Goal: Complete application form: Complete application form

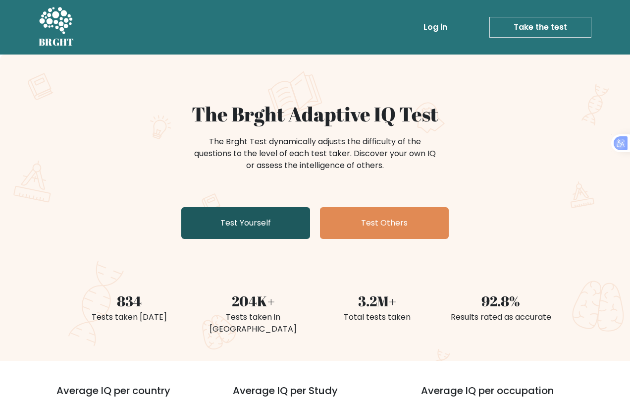
click at [269, 221] on link "Test Yourself" at bounding box center [245, 223] width 129 height 32
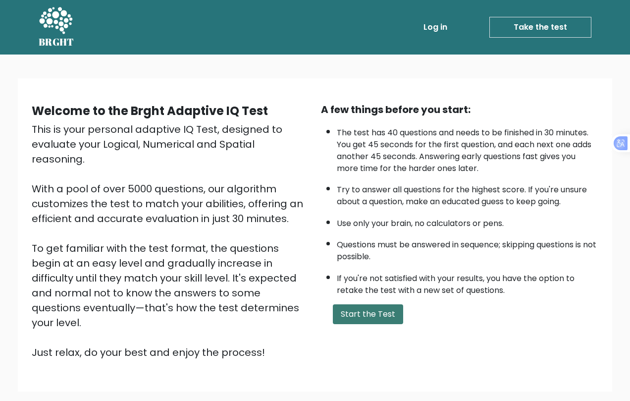
click at [370, 319] on button "Start the Test" at bounding box center [368, 314] width 70 height 20
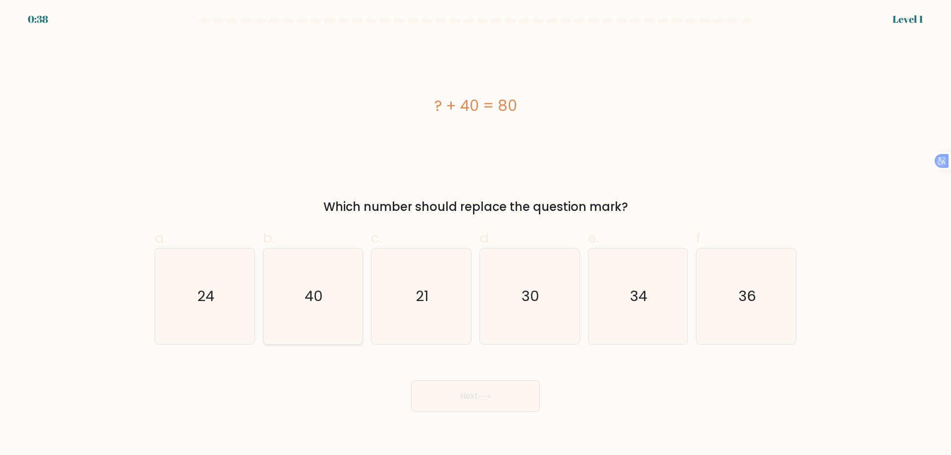
click at [301, 305] on icon "40" at bounding box center [313, 297] width 96 height 96
click at [476, 234] on input "b. 40" at bounding box center [476, 231] width 0 height 6
radio input "true"
click at [484, 400] on button "Next" at bounding box center [475, 397] width 129 height 32
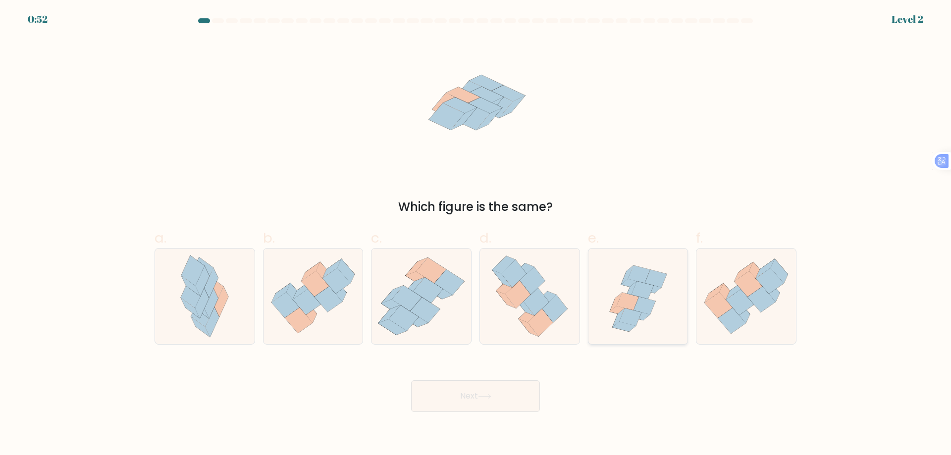
click at [624, 315] on icon at bounding box center [630, 318] width 22 height 18
click at [476, 234] on input "e." at bounding box center [476, 231] width 0 height 6
radio input "true"
click at [472, 400] on button "Next" at bounding box center [475, 397] width 129 height 32
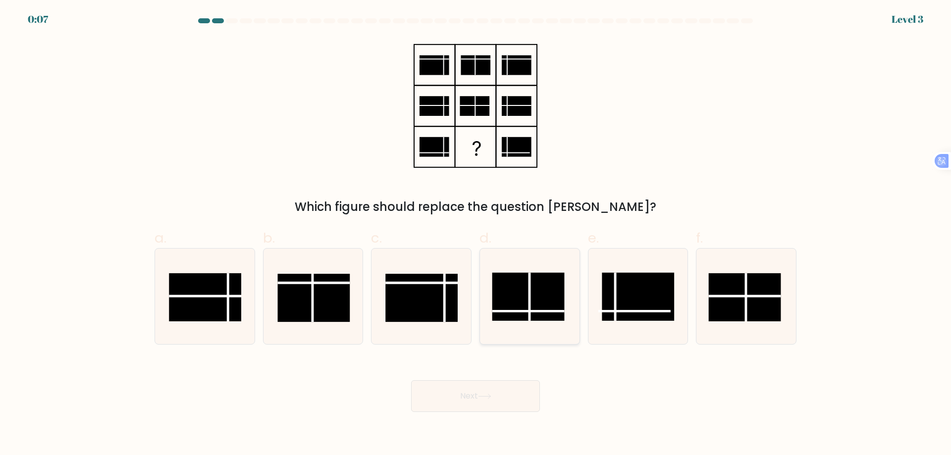
click at [532, 313] on rect at bounding box center [528, 297] width 72 height 48
click at [476, 234] on input "d." at bounding box center [476, 231] width 0 height 6
radio input "true"
click at [490, 398] on icon at bounding box center [484, 396] width 13 height 5
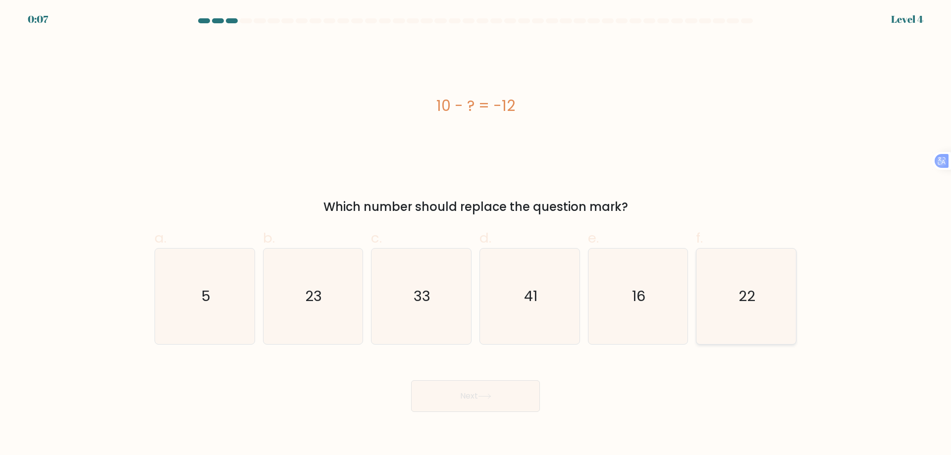
click at [637, 313] on icon "22" at bounding box center [747, 297] width 96 height 96
click at [476, 234] on input "f. 22" at bounding box center [476, 231] width 0 height 6
radio input "true"
drag, startPoint x: 463, startPoint y: 402, endPoint x: 527, endPoint y: 317, distance: 106.5
click at [463, 400] on button "Next" at bounding box center [475, 397] width 129 height 32
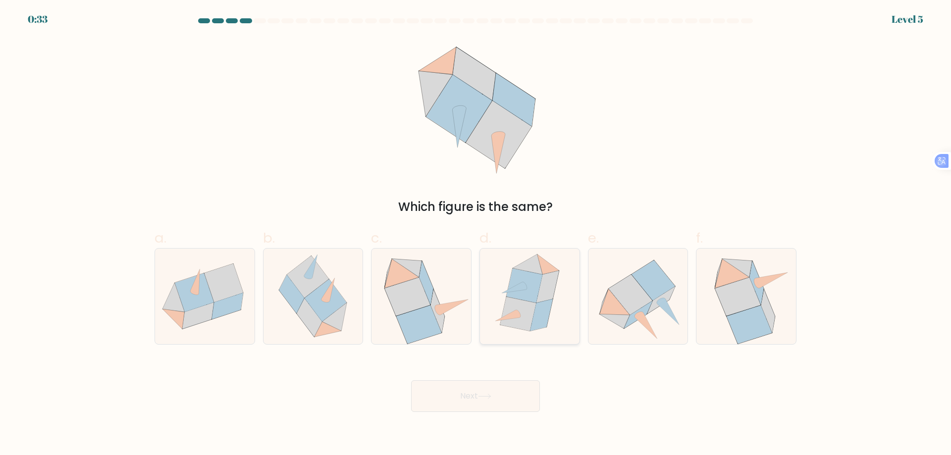
click at [529, 293] on icon at bounding box center [524, 286] width 36 height 34
click at [476, 234] on input "d." at bounding box center [476, 231] width 0 height 6
radio input "true"
click at [509, 400] on button "Next" at bounding box center [475, 397] width 129 height 32
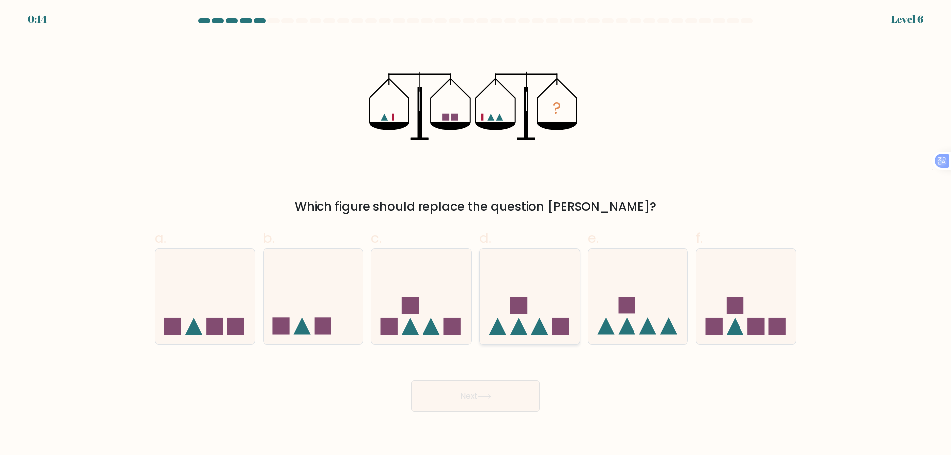
click at [553, 329] on rect at bounding box center [560, 326] width 17 height 17
click at [476, 234] on input "d." at bounding box center [476, 231] width 0 height 6
radio input "true"
click at [421, 324] on icon at bounding box center [422, 296] width 100 height 82
click at [476, 234] on input "c." at bounding box center [476, 231] width 0 height 6
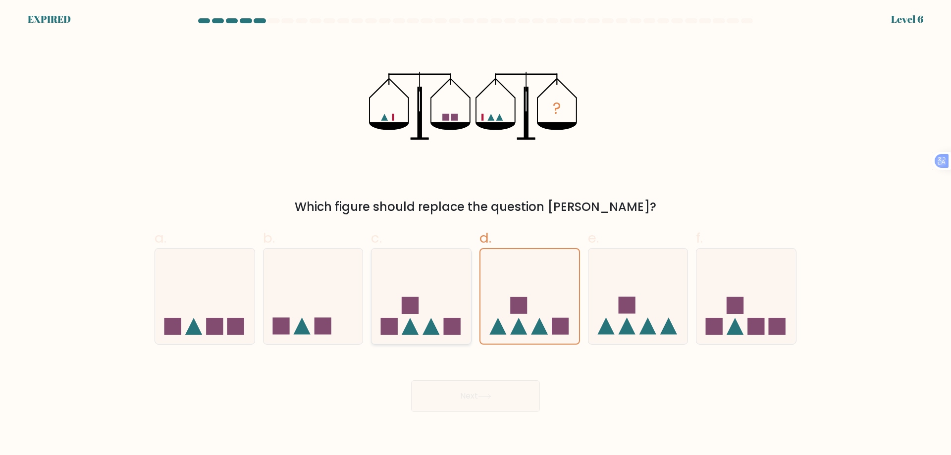
radio input "true"
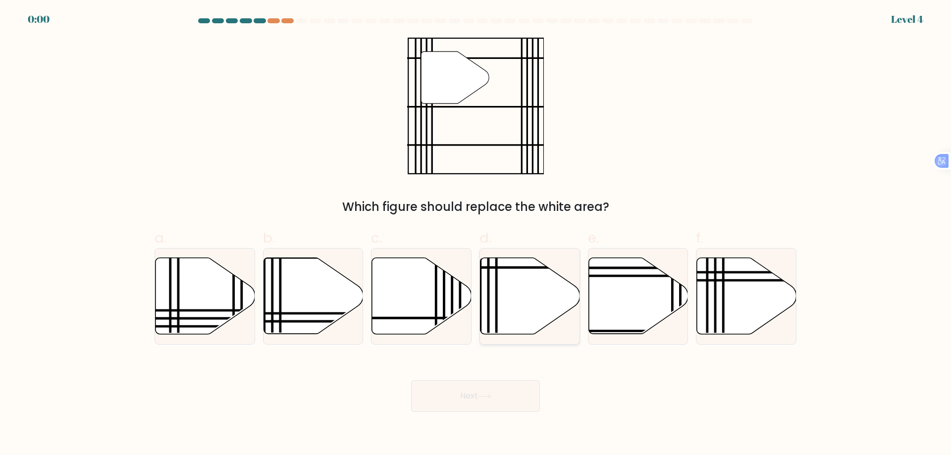
click at [523, 273] on icon at bounding box center [531, 296] width 100 height 76
click at [476, 234] on input "d." at bounding box center [476, 231] width 0 height 6
radio input "true"
click at [490, 397] on div "Next" at bounding box center [476, 384] width 654 height 55
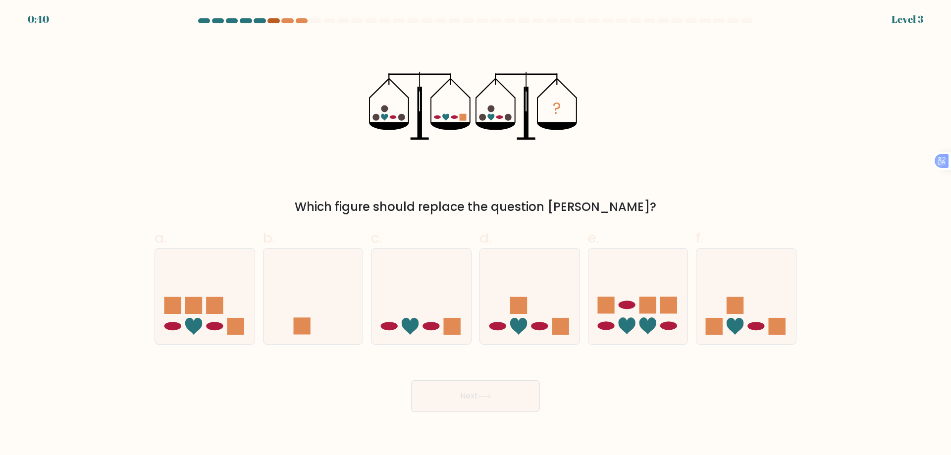
click at [273, 20] on div at bounding box center [274, 20] width 12 height 5
click at [272, 20] on div at bounding box center [274, 20] width 12 height 5
click at [276, 20] on div at bounding box center [274, 20] width 12 height 5
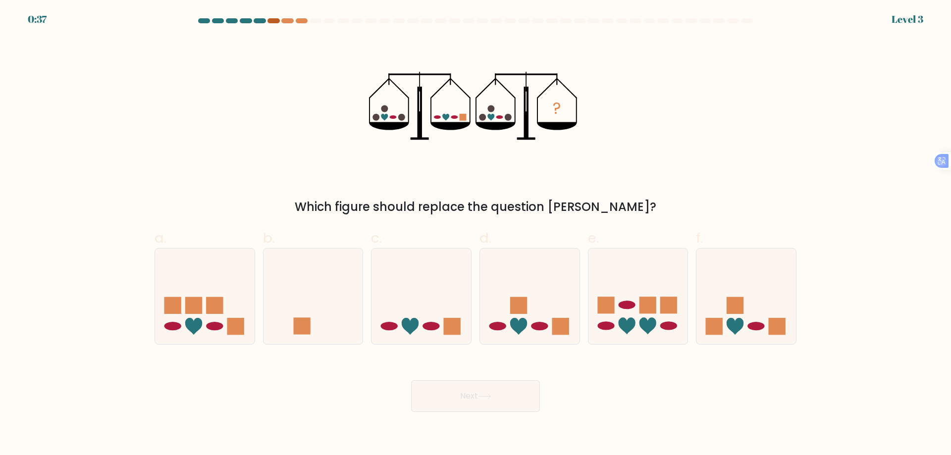
click at [276, 20] on div at bounding box center [274, 20] width 12 height 5
drag, startPoint x: 290, startPoint y: 20, endPoint x: 299, endPoint y: 20, distance: 9.4
click at [290, 20] on div at bounding box center [287, 20] width 12 height 5
click at [309, 21] on at bounding box center [475, 20] width 557 height 5
click at [430, 332] on icon at bounding box center [422, 296] width 100 height 82
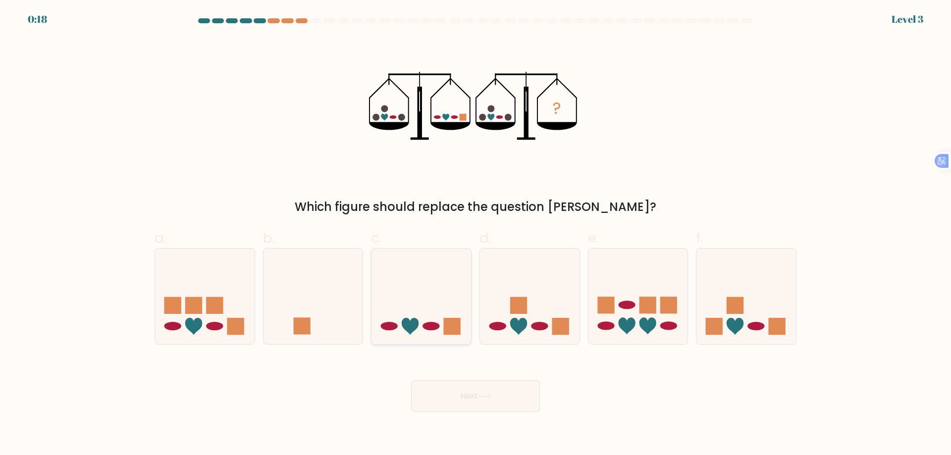
click at [476, 234] on input "c." at bounding box center [476, 231] width 0 height 6
radio input "true"
click at [490, 397] on icon at bounding box center [484, 396] width 13 height 5
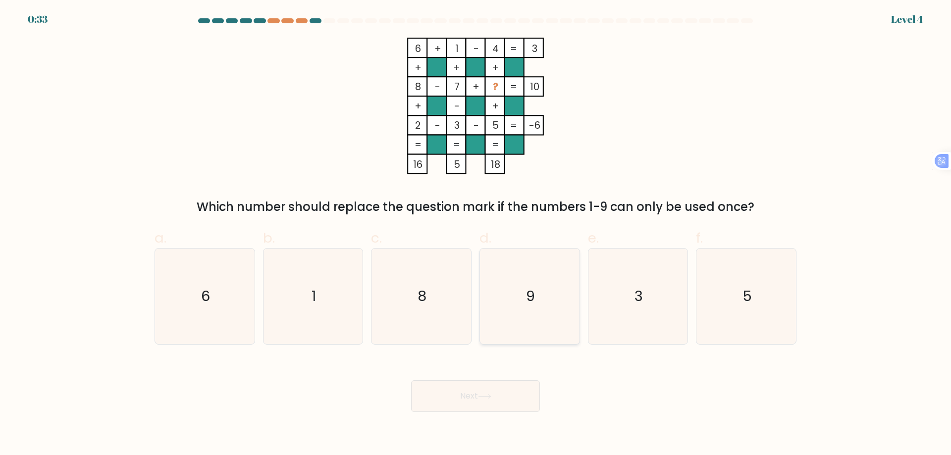
click at [532, 265] on icon "9" at bounding box center [530, 297] width 96 height 96
click at [476, 234] on input "d. 9" at bounding box center [476, 231] width 0 height 6
radio input "true"
click at [504, 403] on button "Next" at bounding box center [475, 397] width 129 height 32
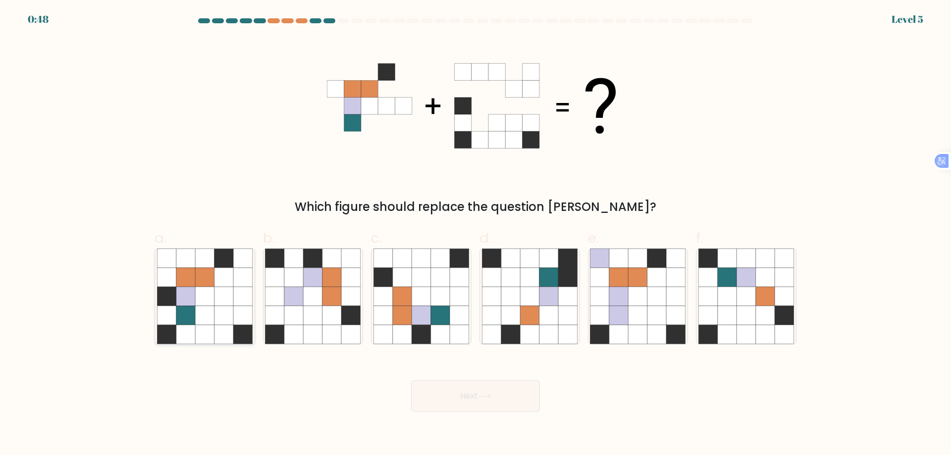
click at [196, 277] on icon at bounding box center [204, 277] width 19 height 19
click at [476, 234] on input "a." at bounding box center [476, 231] width 0 height 6
radio input "true"
click at [495, 400] on button "Next" at bounding box center [475, 397] width 129 height 32
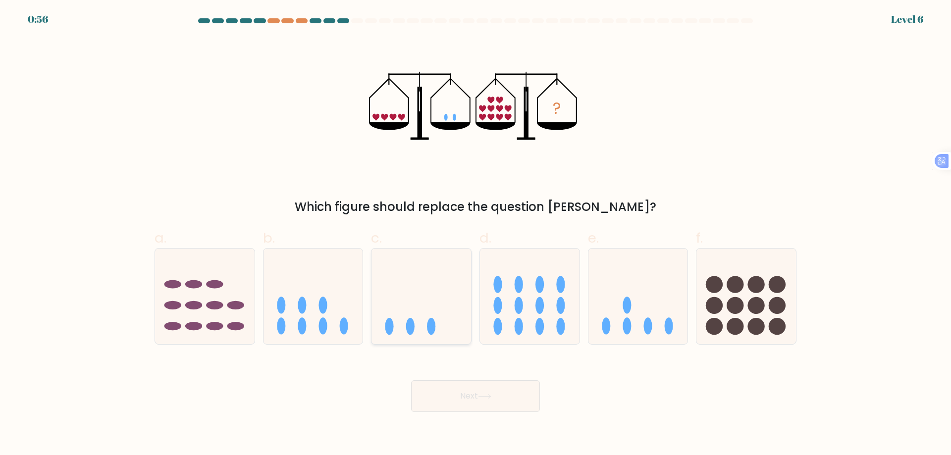
click at [413, 327] on ellipse at bounding box center [410, 326] width 8 height 17
click at [476, 234] on input "c." at bounding box center [476, 231] width 0 height 6
radio input "true"
click at [473, 393] on button "Next" at bounding box center [475, 397] width 129 height 32
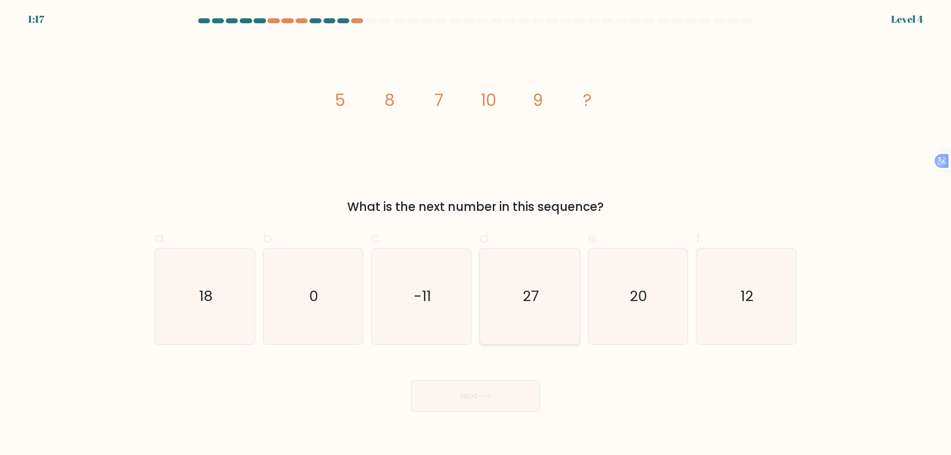
click at [545, 322] on icon "27" at bounding box center [530, 297] width 96 height 96
click at [476, 234] on input "d. 27" at bounding box center [476, 231] width 0 height 6
radio input "true"
click at [489, 397] on icon at bounding box center [484, 396] width 13 height 5
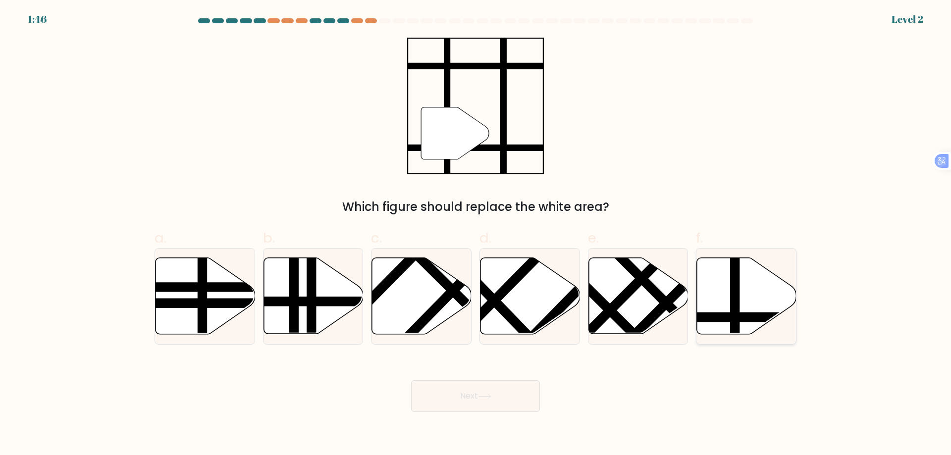
click at [730, 325] on icon at bounding box center [747, 296] width 100 height 76
click at [476, 234] on input "f." at bounding box center [476, 231] width 0 height 6
radio input "true"
click at [495, 401] on button "Next" at bounding box center [475, 397] width 129 height 32
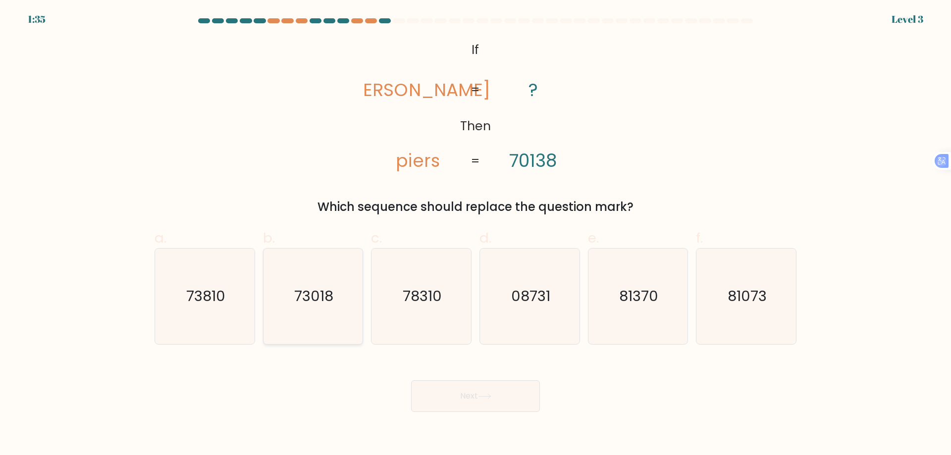
click at [327, 303] on text "73018" at bounding box center [313, 296] width 39 height 20
click at [476, 234] on input "b. 73018" at bounding box center [476, 231] width 0 height 6
radio input "true"
click at [478, 390] on button "Next" at bounding box center [475, 397] width 129 height 32
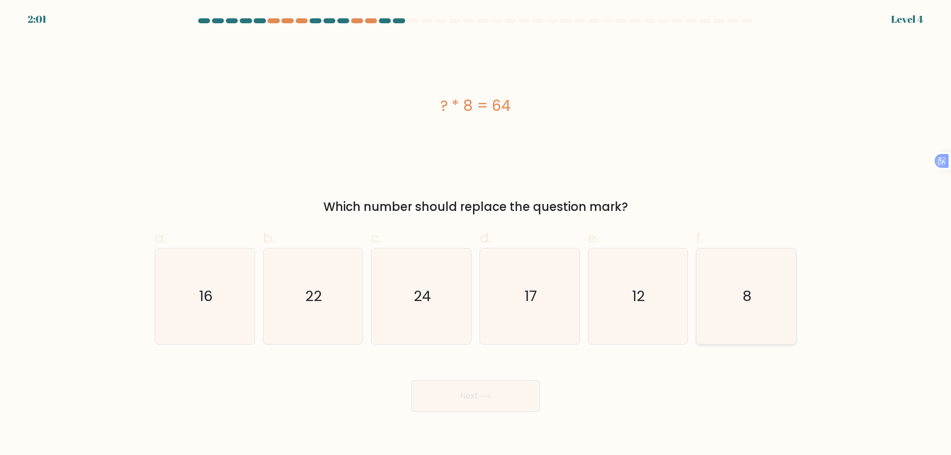
click at [764, 311] on icon "8" at bounding box center [747, 297] width 96 height 96
click at [476, 234] on input "f. 8" at bounding box center [476, 231] width 0 height 6
radio input "true"
click at [492, 395] on icon at bounding box center [484, 396] width 13 height 5
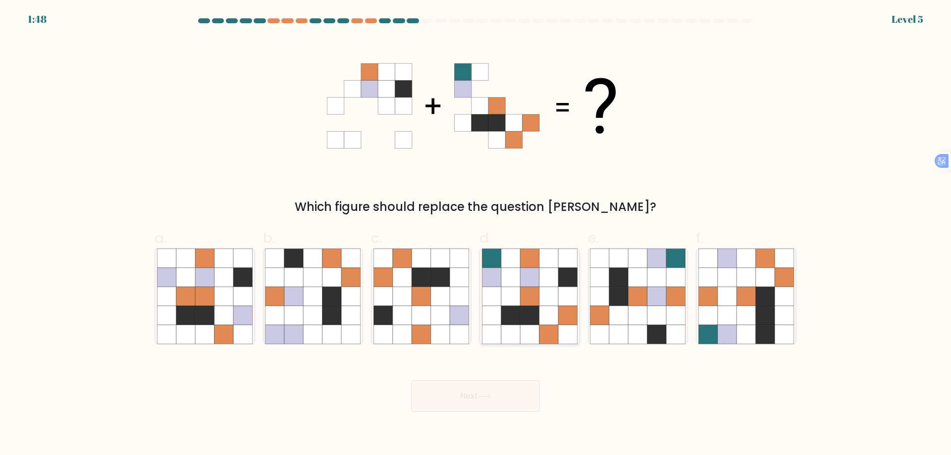
click at [540, 323] on icon at bounding box center [530, 297] width 96 height 96
click at [476, 234] on input "d." at bounding box center [476, 231] width 0 height 6
radio input "true"
click at [499, 402] on button "Next" at bounding box center [475, 397] width 129 height 32
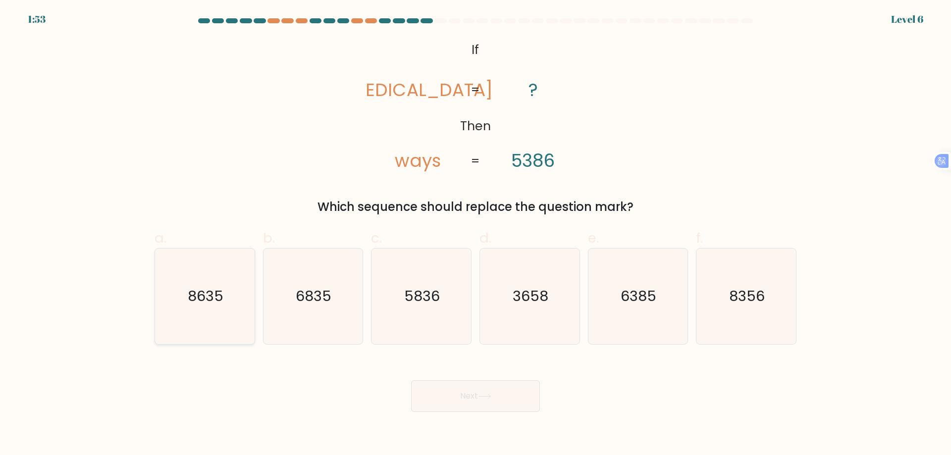
click at [235, 294] on icon "8635" at bounding box center [205, 297] width 96 height 96
click at [476, 234] on input "a. 8635" at bounding box center [476, 231] width 0 height 6
radio input "true"
click at [739, 310] on icon "8356" at bounding box center [747, 297] width 96 height 96
click at [476, 234] on input "f. 8356" at bounding box center [476, 231] width 0 height 6
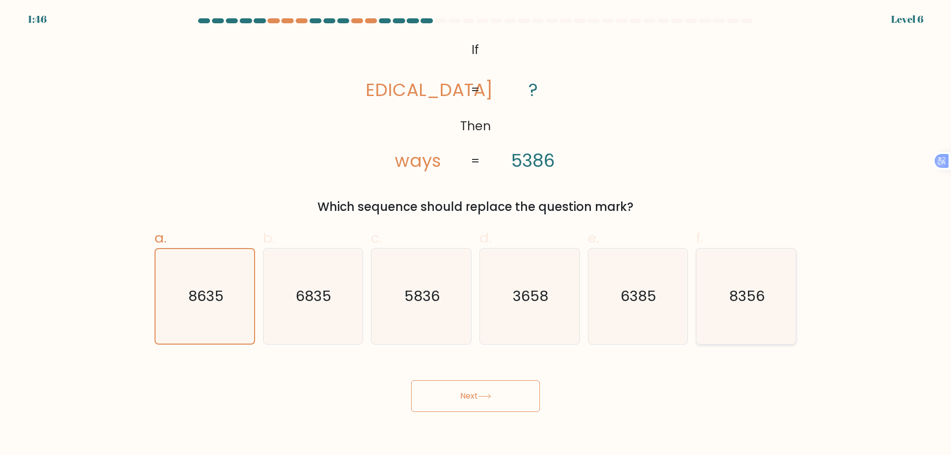
radio input "true"
click at [489, 393] on button "Next" at bounding box center [475, 397] width 129 height 32
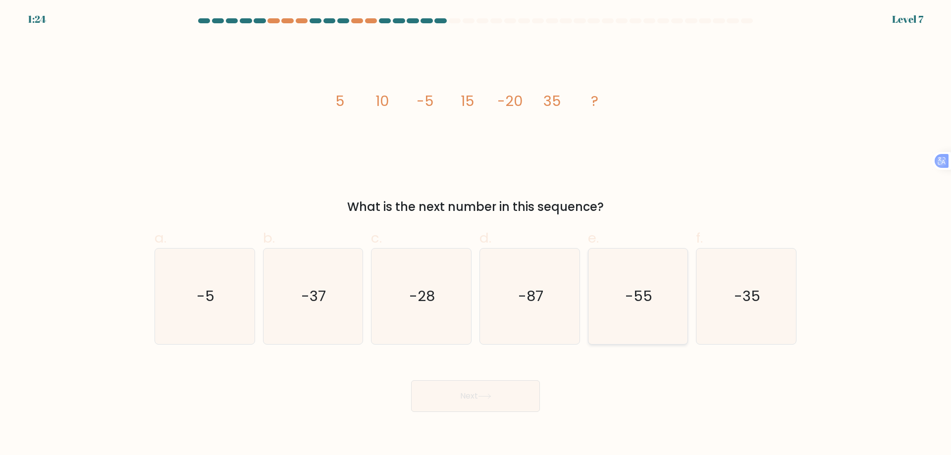
drag, startPoint x: 613, startPoint y: 290, endPoint x: 613, endPoint y: 309, distance: 18.8
click at [613, 291] on icon "-55" at bounding box center [638, 297] width 96 height 96
click at [476, 234] on input "e. -55" at bounding box center [476, 231] width 0 height 6
radio input "true"
click at [466, 396] on button "Next" at bounding box center [475, 397] width 129 height 32
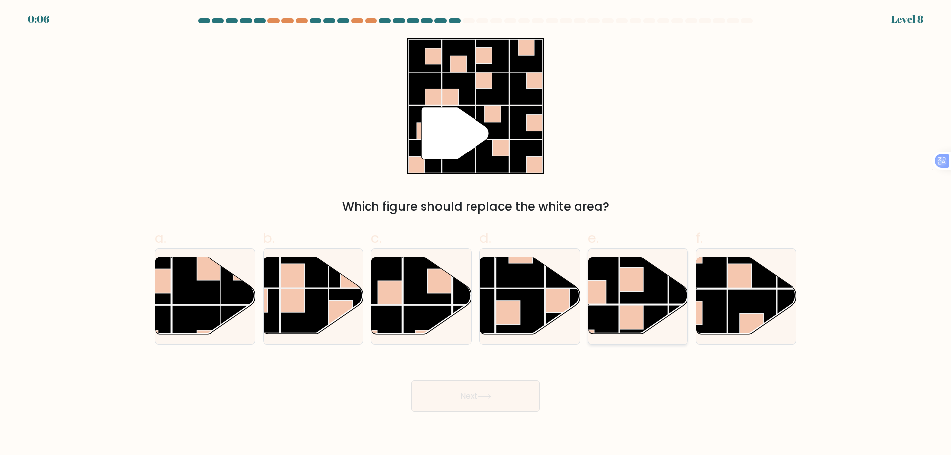
click at [608, 330] on rect at bounding box center [594, 330] width 49 height 49
click at [476, 234] on input "e." at bounding box center [476, 231] width 0 height 6
radio input "true"
click at [492, 394] on icon at bounding box center [484, 396] width 13 height 5
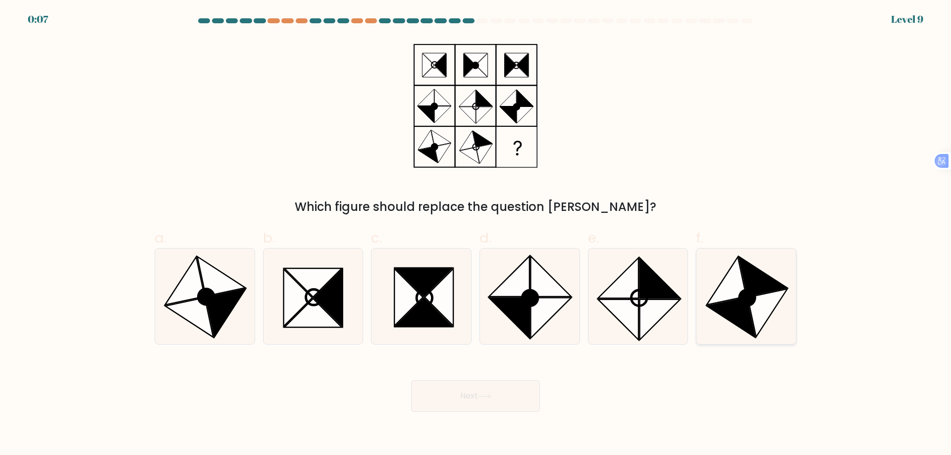
click at [748, 310] on icon at bounding box center [731, 318] width 48 height 40
click at [476, 234] on input "f." at bounding box center [476, 231] width 0 height 6
radio input "true"
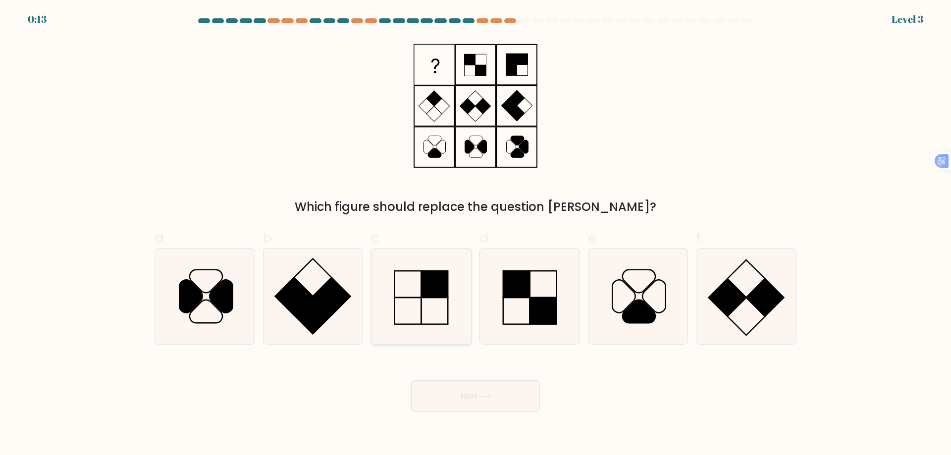
click at [444, 307] on icon at bounding box center [422, 297] width 96 height 96
click at [476, 234] on input "c." at bounding box center [476, 231] width 0 height 6
radio input "true"
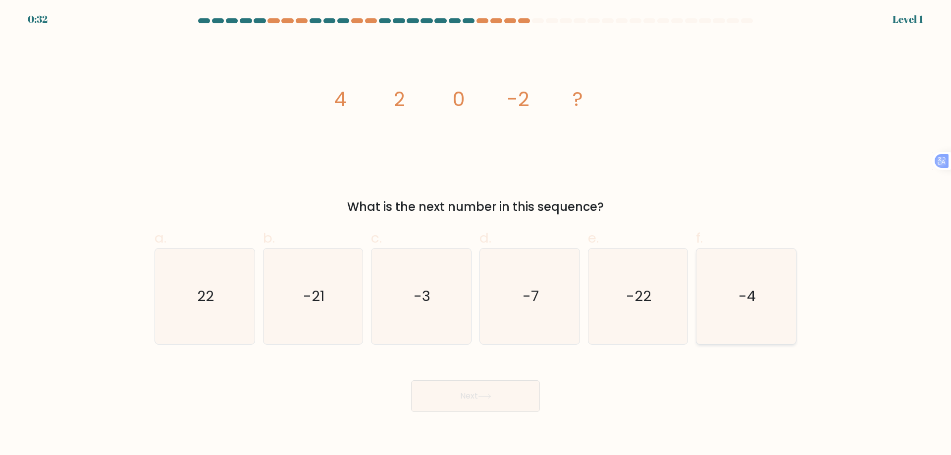
click at [722, 325] on icon "-4" at bounding box center [747, 297] width 96 height 96
click at [476, 234] on input "f. -4" at bounding box center [476, 231] width 0 height 6
radio input "true"
click at [495, 395] on button "Next" at bounding box center [475, 397] width 129 height 32
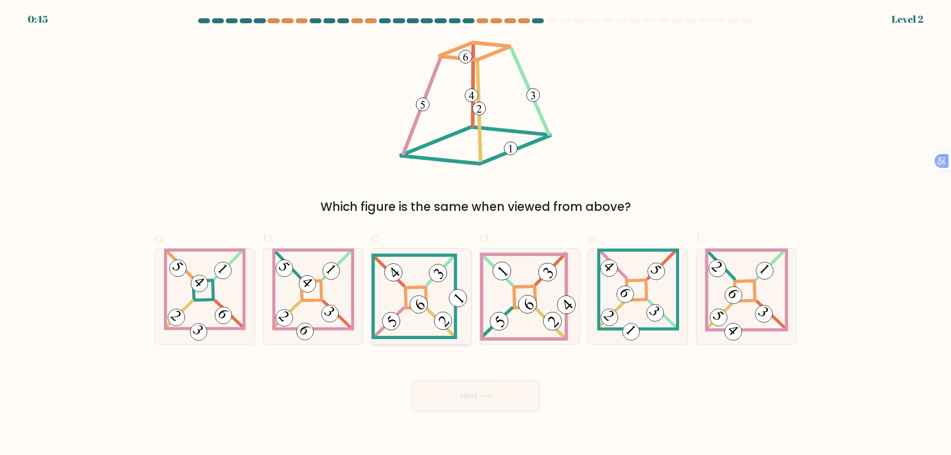
click at [427, 300] on 271 at bounding box center [416, 297] width 21 height 21
click at [476, 234] on input "c." at bounding box center [476, 231] width 0 height 6
radio input "true"
drag, startPoint x: 461, startPoint y: 394, endPoint x: 466, endPoint y: 392, distance: 5.3
click at [466, 392] on button "Next" at bounding box center [475, 397] width 129 height 32
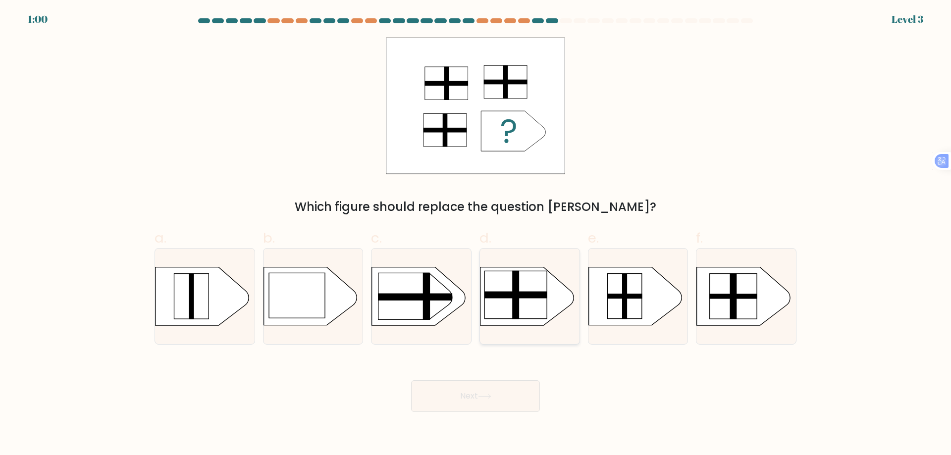
click at [515, 299] on rect at bounding box center [515, 295] width 7 height 48
click at [476, 234] on input "d." at bounding box center [476, 231] width 0 height 6
radio input "true"
click at [503, 396] on button "Next" at bounding box center [475, 397] width 129 height 32
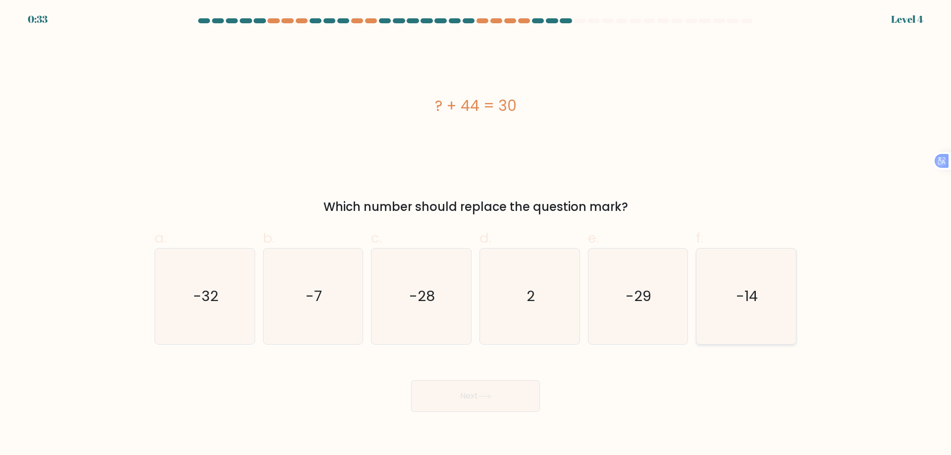
click at [747, 304] on text "-14" at bounding box center [748, 296] width 22 height 20
click at [476, 234] on input "f. -14" at bounding box center [476, 231] width 0 height 6
radio input "true"
click at [496, 395] on button "Next" at bounding box center [475, 397] width 129 height 32
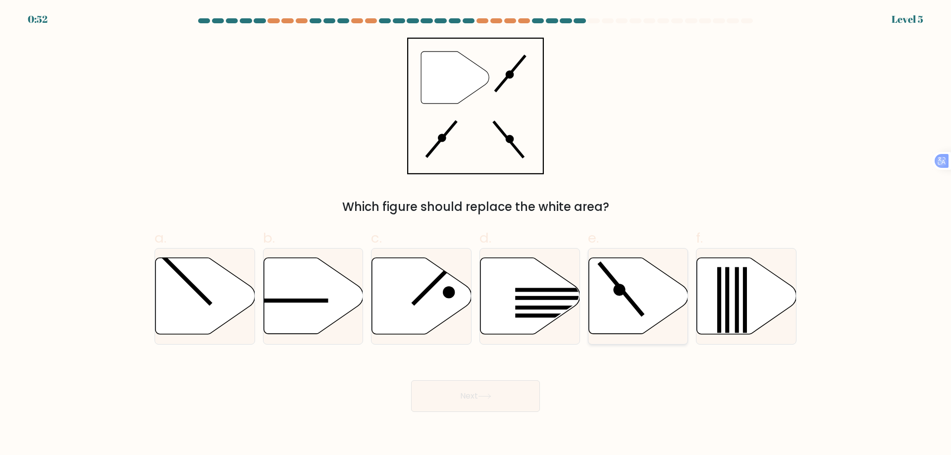
click at [641, 295] on icon at bounding box center [639, 296] width 100 height 76
click at [476, 234] on input "e." at bounding box center [476, 231] width 0 height 6
radio input "true"
click at [471, 401] on button "Next" at bounding box center [475, 397] width 129 height 32
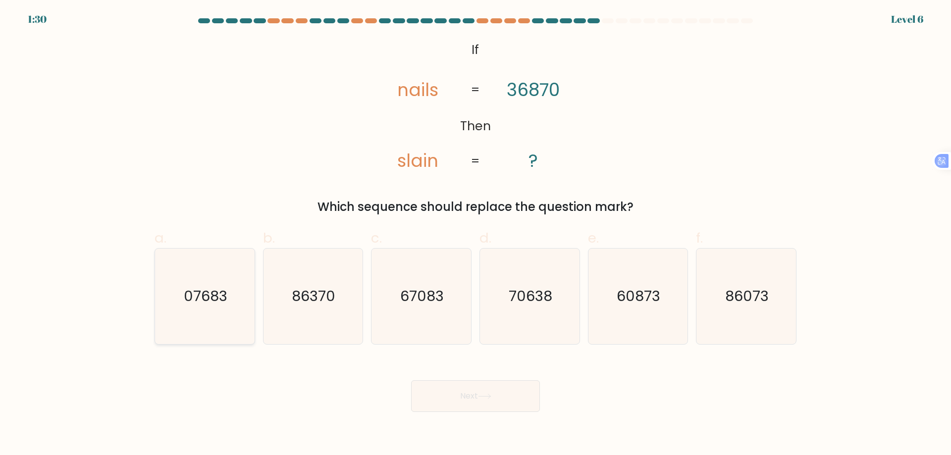
click at [236, 294] on icon "07683" at bounding box center [205, 297] width 96 height 96
click at [476, 234] on input "a. 07683" at bounding box center [476, 231] width 0 height 6
radio input "true"
drag, startPoint x: 475, startPoint y: 404, endPoint x: 488, endPoint y: 404, distance: 13.4
click at [477, 404] on button "Next" at bounding box center [475, 397] width 129 height 32
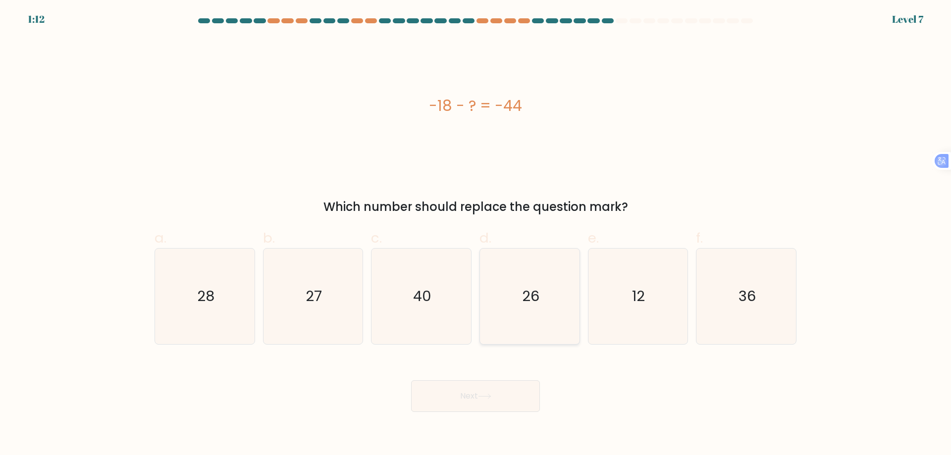
click at [535, 310] on icon "26" at bounding box center [530, 297] width 96 height 96
click at [476, 234] on input "d. 26" at bounding box center [476, 231] width 0 height 6
radio input "true"
click at [494, 395] on button "Next" at bounding box center [475, 397] width 129 height 32
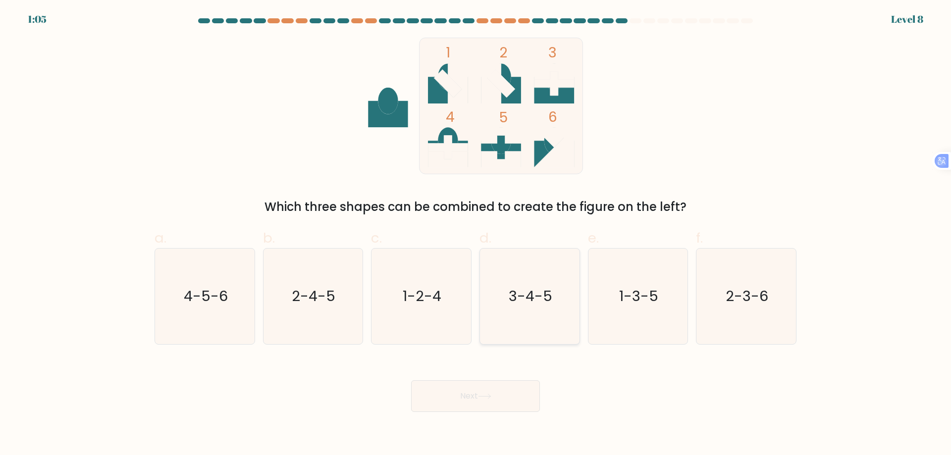
click at [513, 304] on text "3-4-5" at bounding box center [531, 296] width 44 height 20
click at [476, 234] on input "d. 3-4-5" at bounding box center [476, 231] width 0 height 6
radio input "true"
click at [476, 405] on button "Next" at bounding box center [475, 397] width 129 height 32
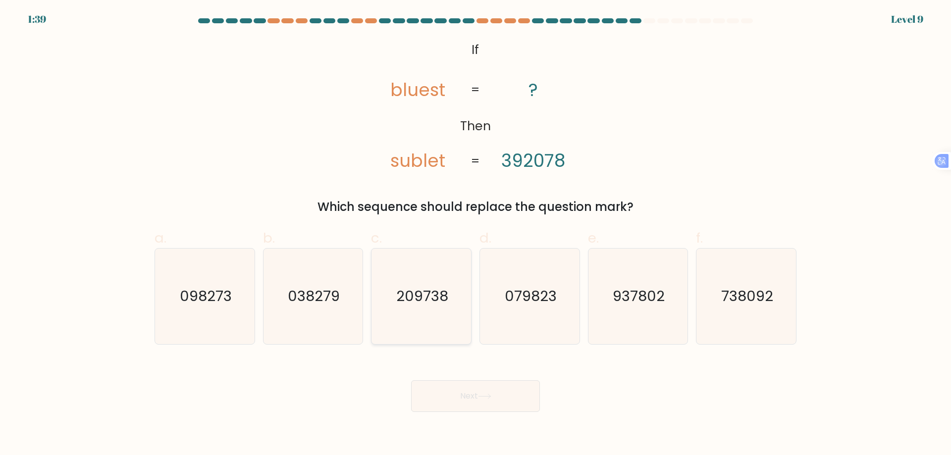
click at [418, 304] on text "209738" at bounding box center [422, 296] width 52 height 20
click at [476, 234] on input "c. 209738" at bounding box center [476, 231] width 0 height 6
radio input "true"
click at [497, 399] on button "Next" at bounding box center [475, 397] width 129 height 32
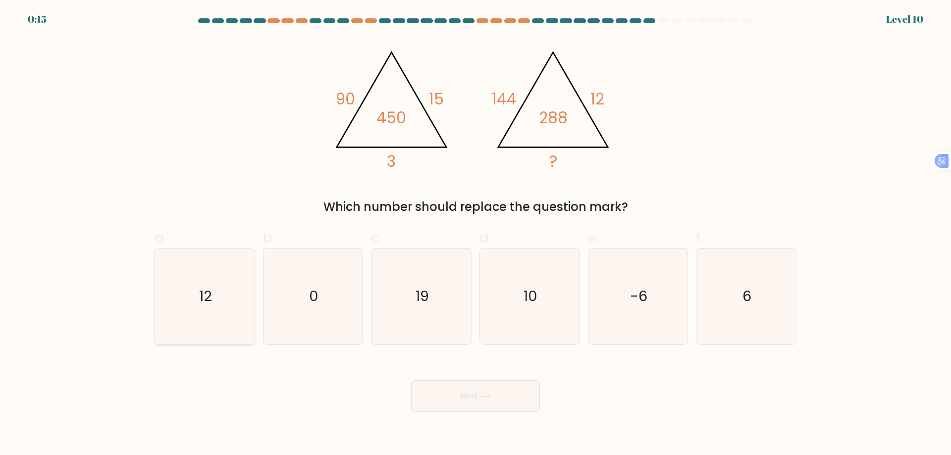
click at [220, 299] on icon "12" at bounding box center [205, 297] width 96 height 96
click at [476, 234] on input "a. 12" at bounding box center [476, 231] width 0 height 6
radio input "true"
click at [484, 398] on icon at bounding box center [484, 396] width 13 height 5
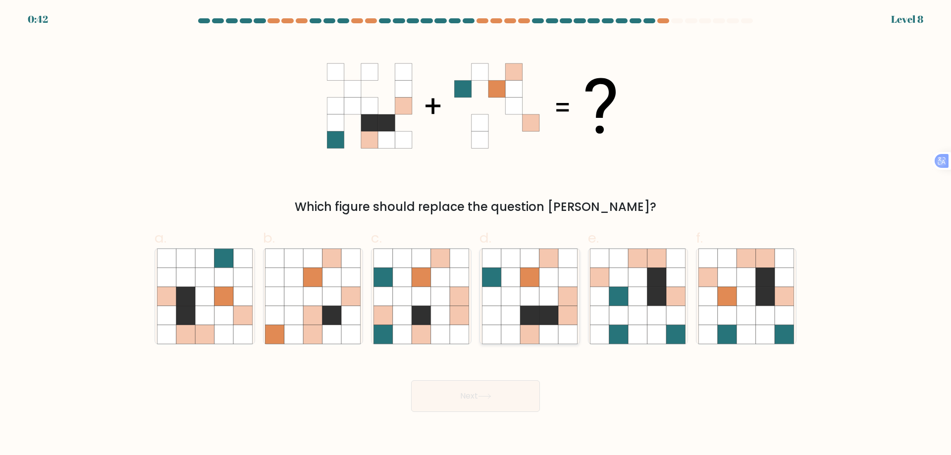
click at [570, 307] on icon at bounding box center [567, 315] width 19 height 19
click at [476, 234] on input "d." at bounding box center [476, 231] width 0 height 6
radio input "true"
click at [497, 399] on button "Next" at bounding box center [475, 397] width 129 height 32
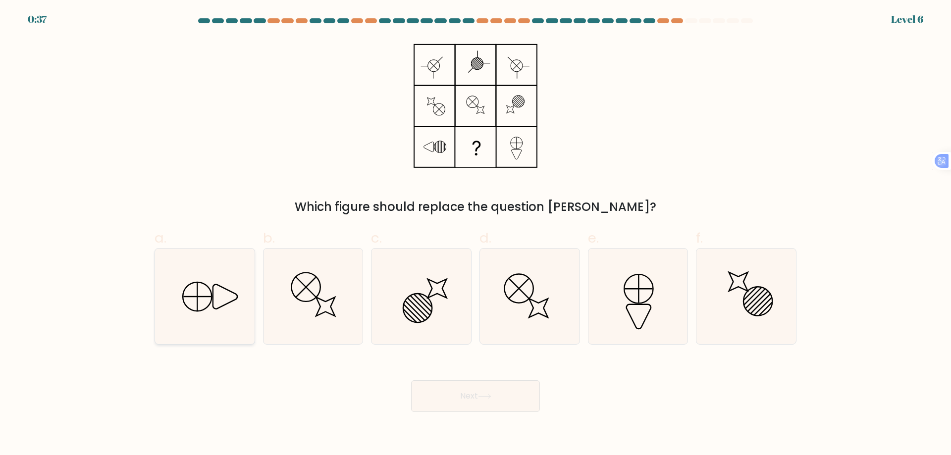
click at [219, 302] on icon at bounding box center [205, 297] width 96 height 96
click at [476, 234] on input "a." at bounding box center [476, 231] width 0 height 6
radio input "true"
click at [415, 322] on circle at bounding box center [417, 308] width 41 height 41
click at [476, 234] on input "c." at bounding box center [476, 231] width 0 height 6
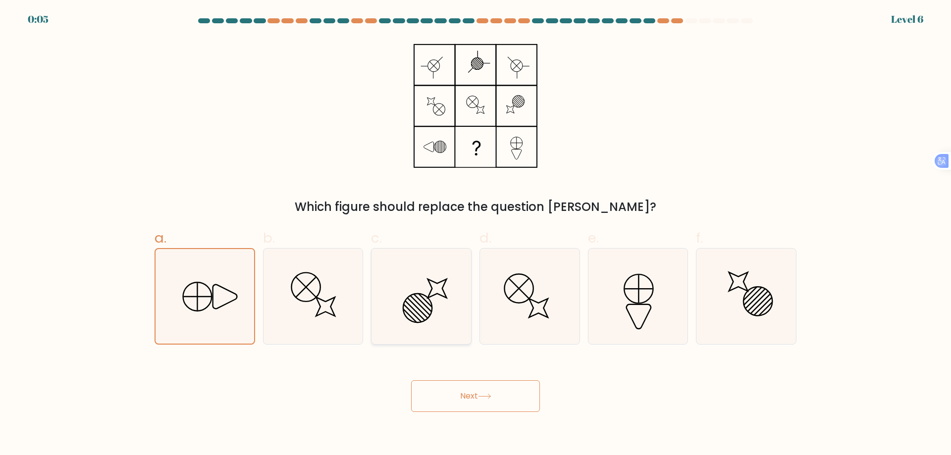
radio input "true"
click at [485, 405] on button "Next" at bounding box center [475, 397] width 129 height 32
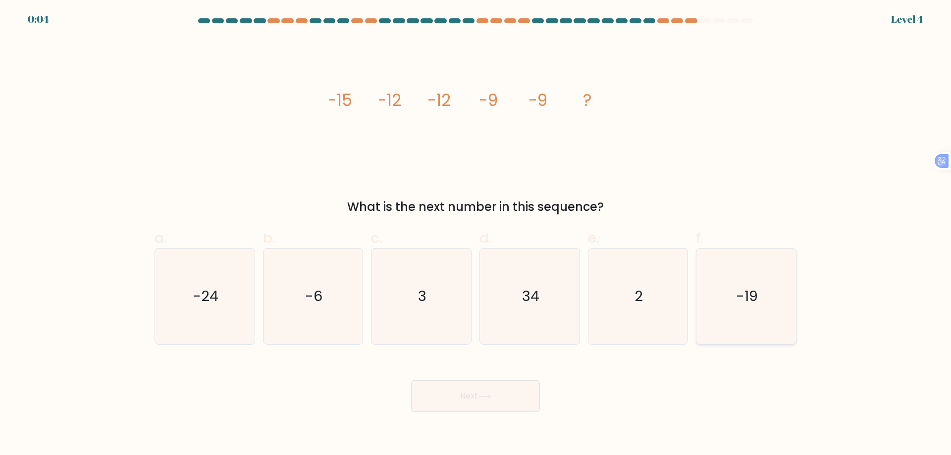
click at [739, 297] on text "-19" at bounding box center [748, 296] width 22 height 20
click at [476, 234] on input "f. -19" at bounding box center [476, 231] width 0 height 6
radio input "true"
drag, startPoint x: 468, startPoint y: 397, endPoint x: 521, endPoint y: 395, distance: 53.1
click at [471, 397] on button "Next" at bounding box center [475, 397] width 129 height 32
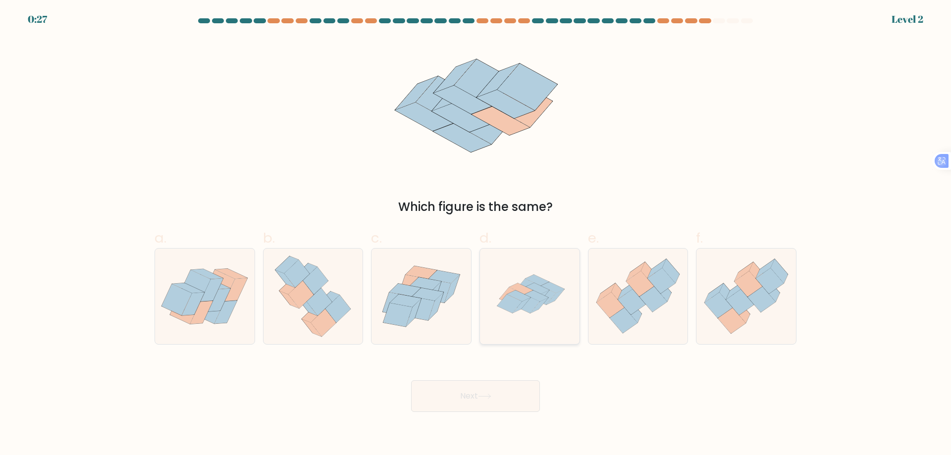
click at [520, 305] on icon at bounding box center [509, 303] width 25 height 19
click at [476, 234] on input "d." at bounding box center [476, 231] width 0 height 6
radio input "true"
click at [513, 395] on button "Next" at bounding box center [475, 397] width 129 height 32
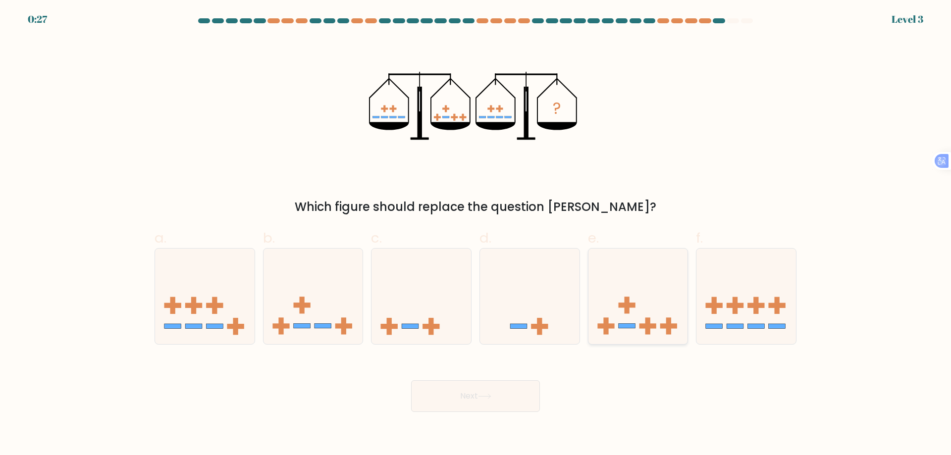
click at [650, 328] on rect at bounding box center [648, 326] width 17 height 5
click at [476, 234] on input "e." at bounding box center [476, 231] width 0 height 6
radio input "true"
click at [467, 399] on button "Next" at bounding box center [475, 397] width 129 height 32
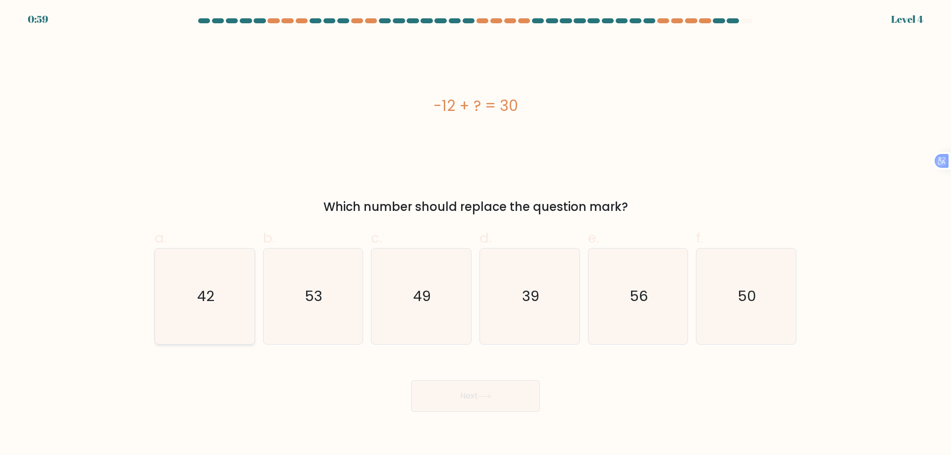
click at [220, 297] on icon "42" at bounding box center [205, 297] width 96 height 96
click at [476, 234] on input "a. 42" at bounding box center [476, 231] width 0 height 6
radio input "true"
click at [500, 399] on button "Next" at bounding box center [475, 397] width 129 height 32
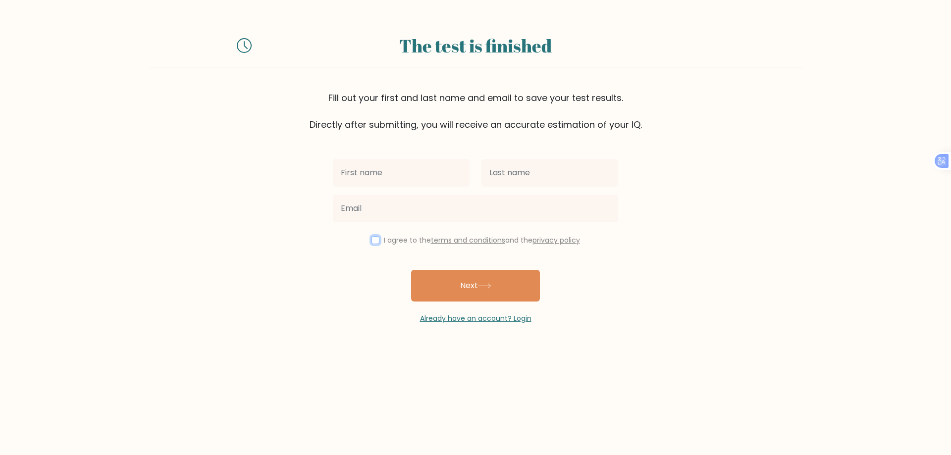
click at [372, 240] on input "checkbox" at bounding box center [376, 240] width 8 height 8
checkbox input "true"
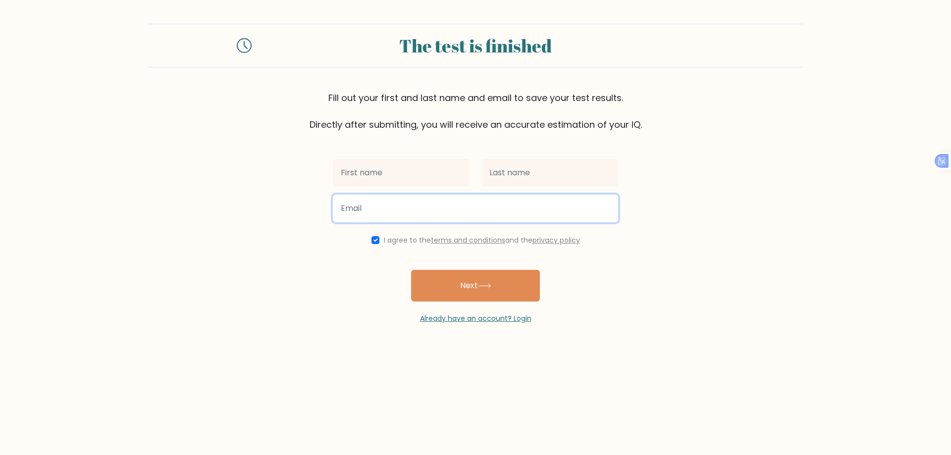
click at [408, 204] on input "email" at bounding box center [475, 209] width 285 height 28
click at [458, 200] on input "email" at bounding box center [475, 209] width 285 height 28
paste input "[PERSON_NAME][EMAIL_ADDRESS][DOMAIN_NAME]"
type input "[PERSON_NAME][EMAIL_ADDRESS][DOMAIN_NAME]"
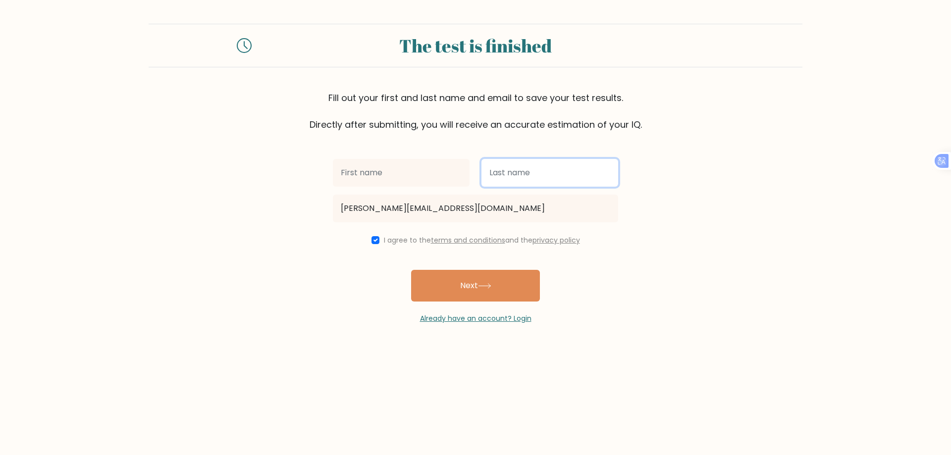
click at [535, 180] on input "text" at bounding box center [550, 173] width 137 height 28
type input "G"
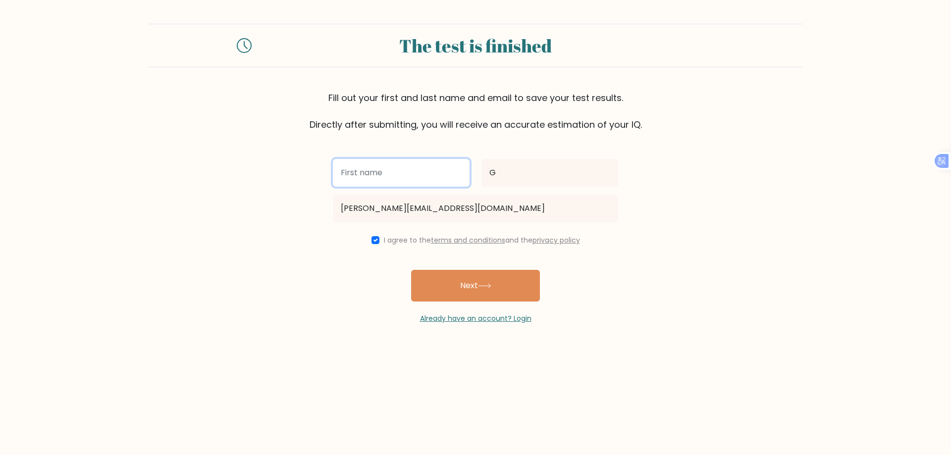
click at [373, 173] on input "text" at bounding box center [401, 173] width 137 height 28
type input "[PERSON_NAME]"
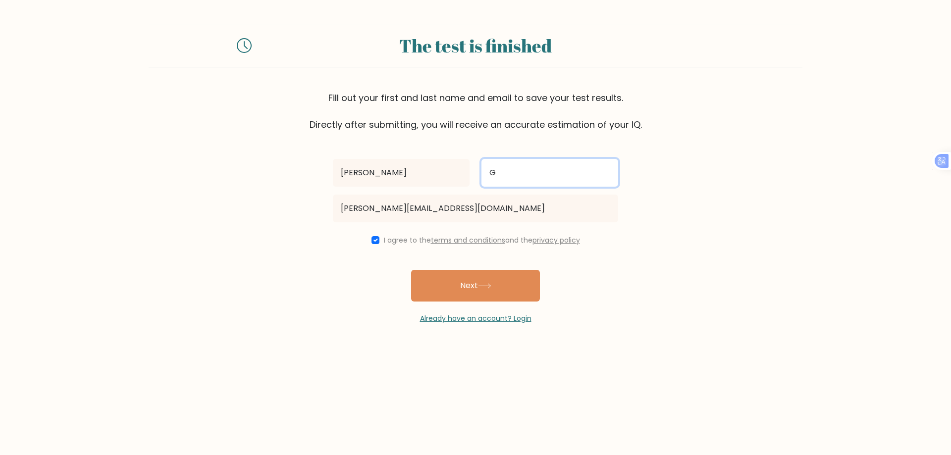
click at [543, 174] on input "G" at bounding box center [550, 173] width 137 height 28
type input "Gillo"
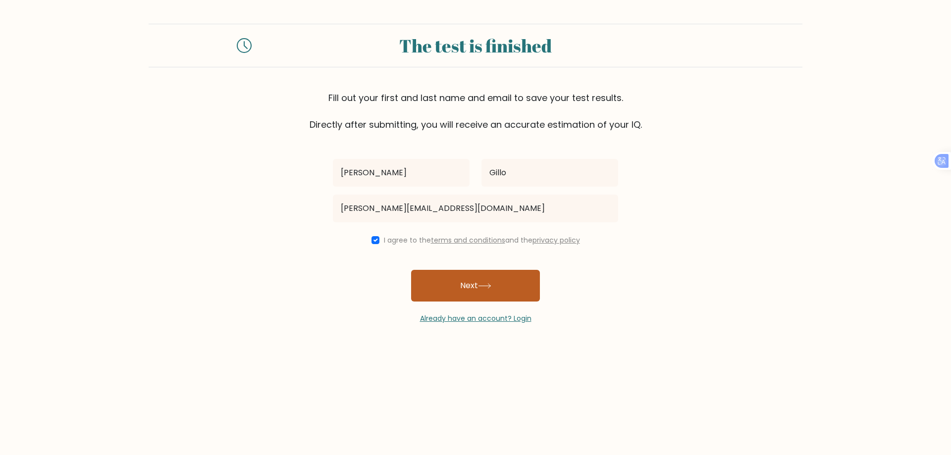
click at [464, 290] on button "Next" at bounding box center [475, 286] width 129 height 32
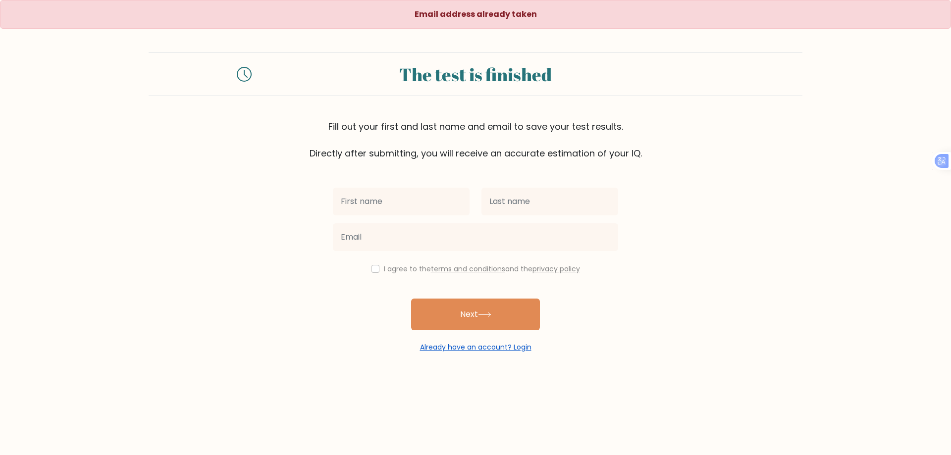
click at [483, 351] on link "Already have an account? Login" at bounding box center [475, 347] width 111 height 10
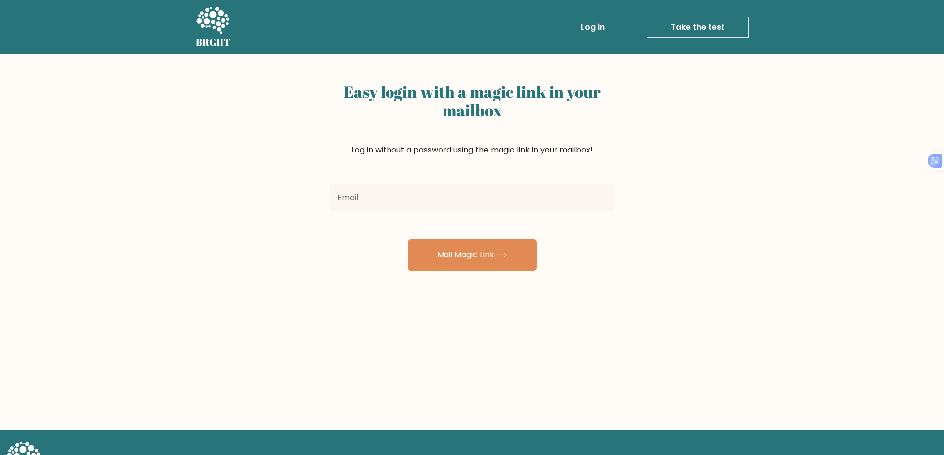
click at [359, 196] on input "email" at bounding box center [472, 198] width 285 height 28
type input "[PERSON_NAME][EMAIL_ADDRESS][DOMAIN_NAME]"
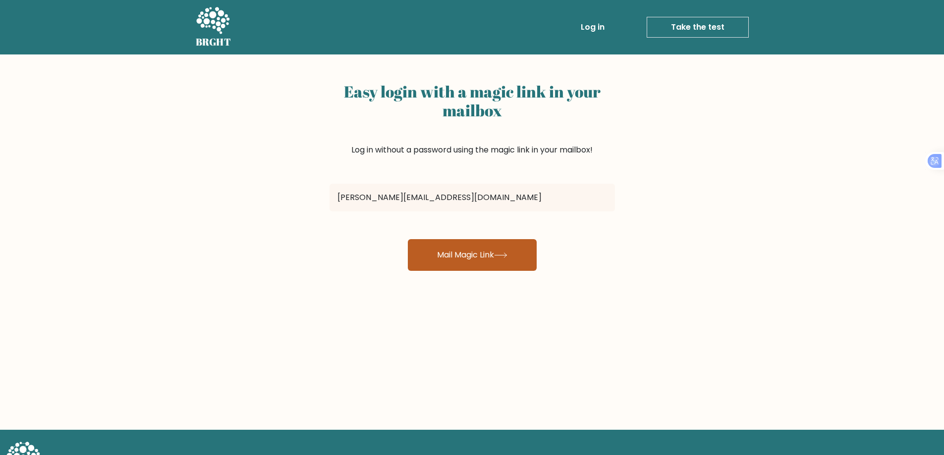
click at [465, 257] on button "Mail Magic Link" at bounding box center [472, 255] width 129 height 32
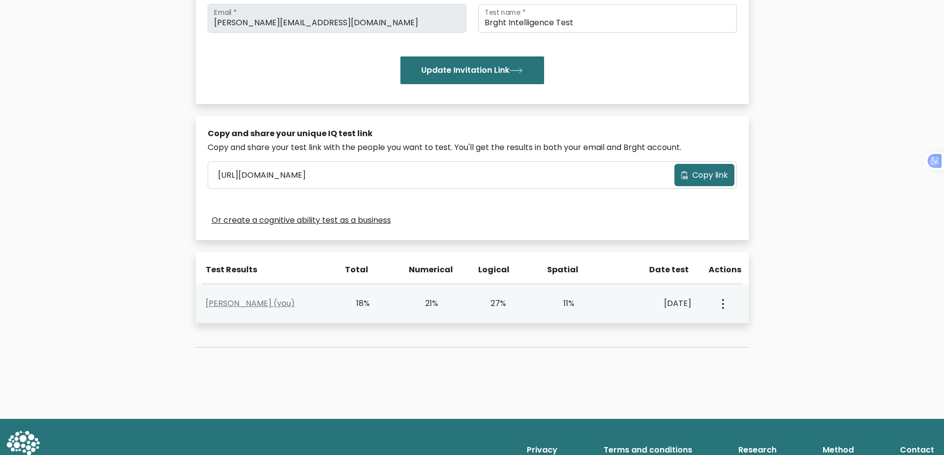
scroll to position [198, 0]
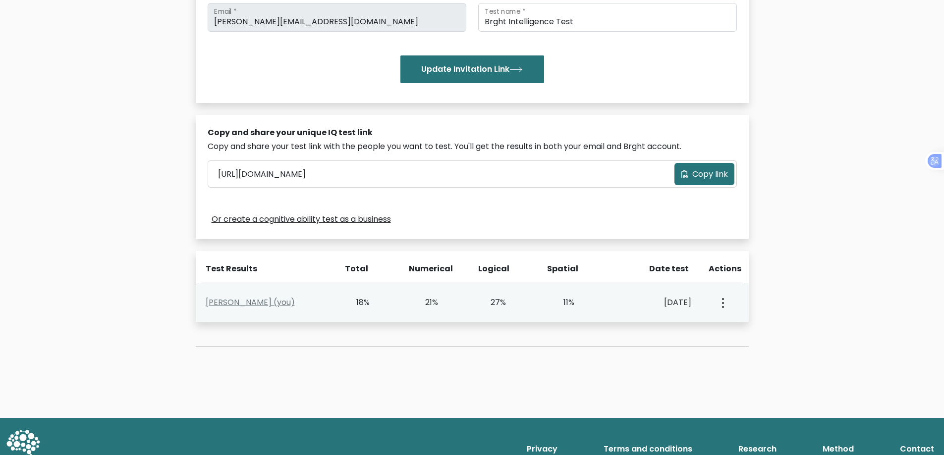
click at [722, 305] on icon "button" at bounding box center [723, 303] width 2 height 10
click at [749, 332] on link "View Profile" at bounding box center [757, 332] width 78 height 16
